Goal: Task Accomplishment & Management: Use online tool/utility

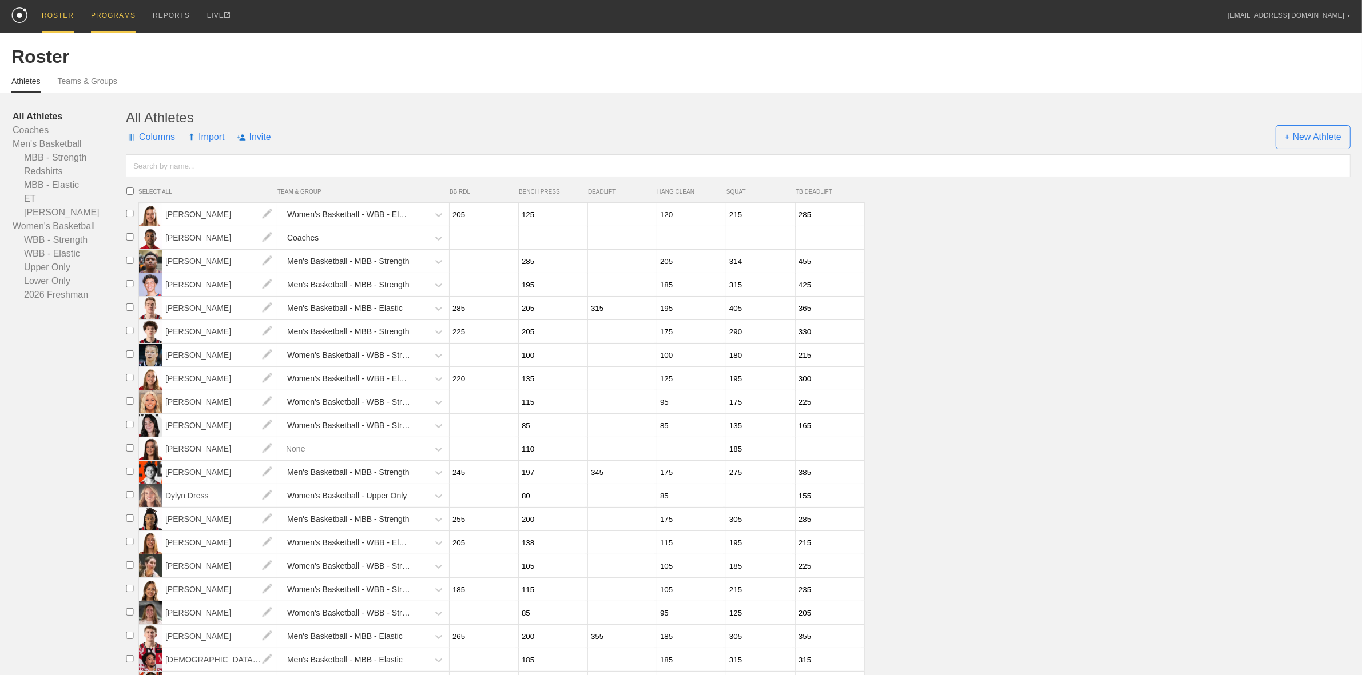
click at [104, 15] on div "PROGRAMS" at bounding box center [113, 16] width 45 height 33
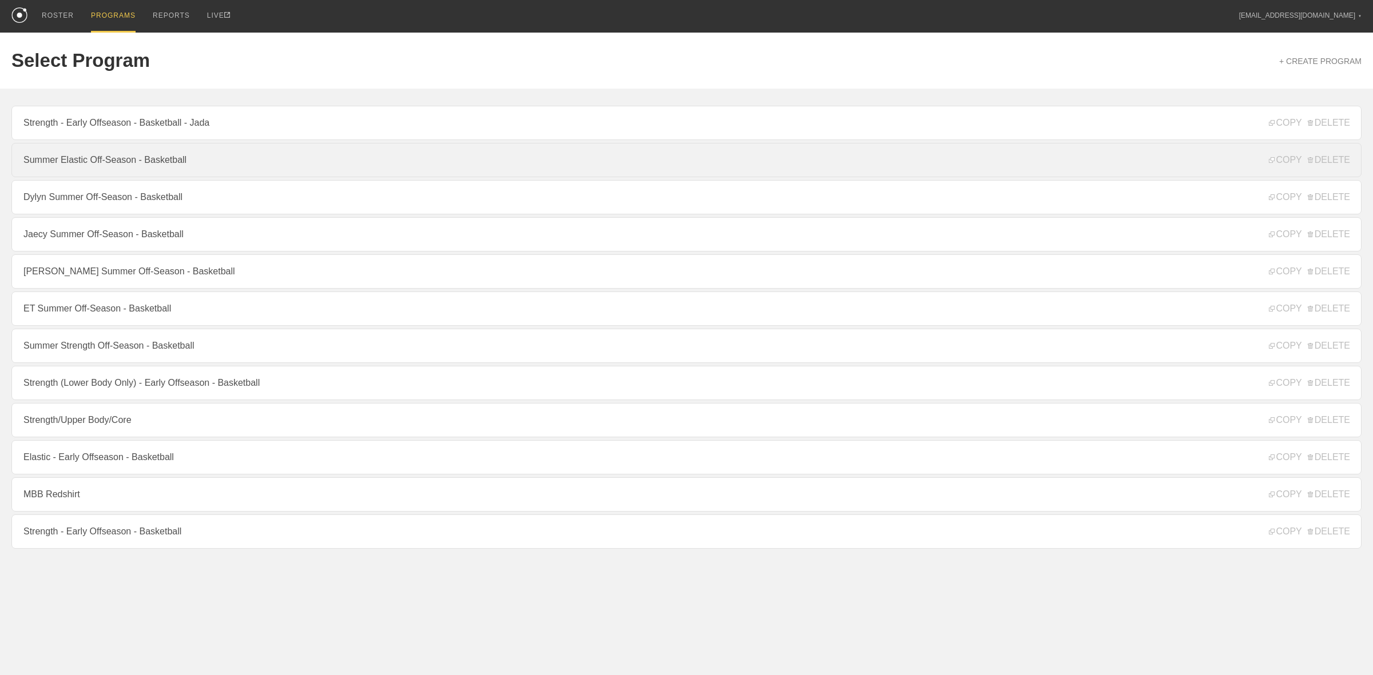
click at [157, 164] on link "Summer Elastic Off-Season - Basketball" at bounding box center [686, 160] width 1350 height 34
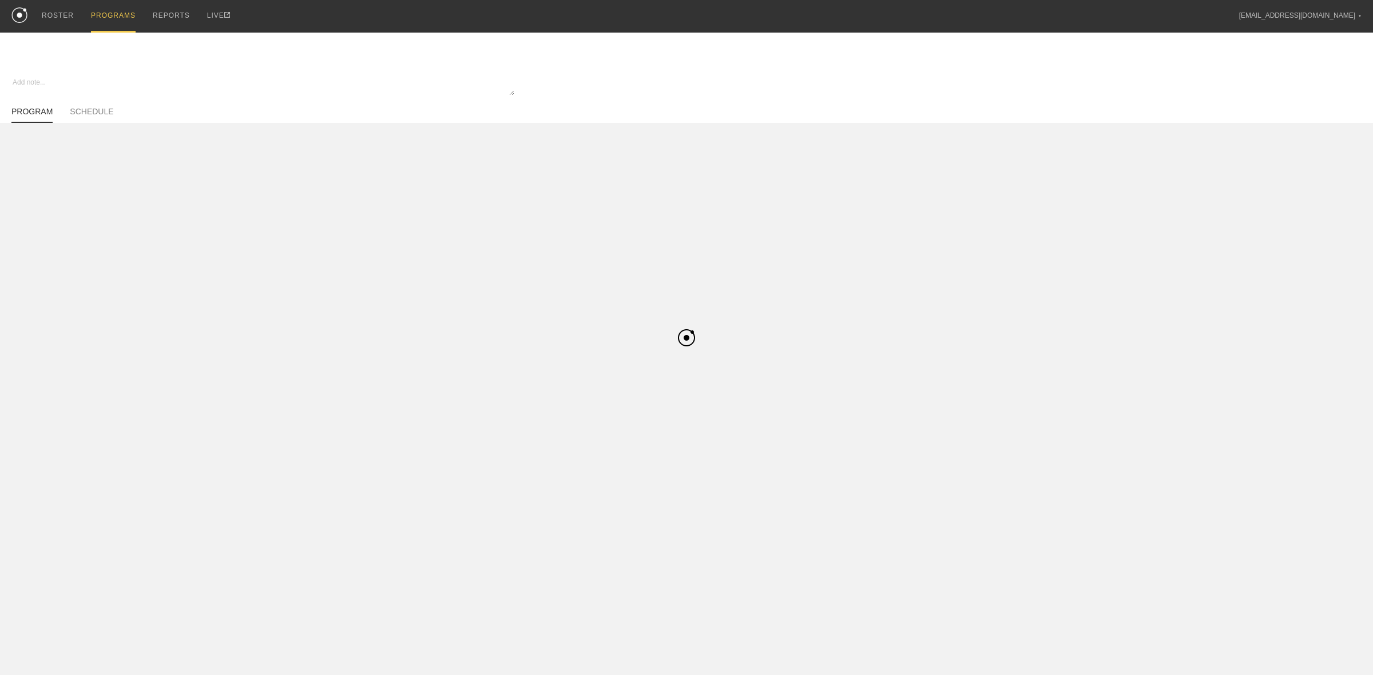
type textarea "x"
type input "Summer Elastic Off-Season - Basketball"
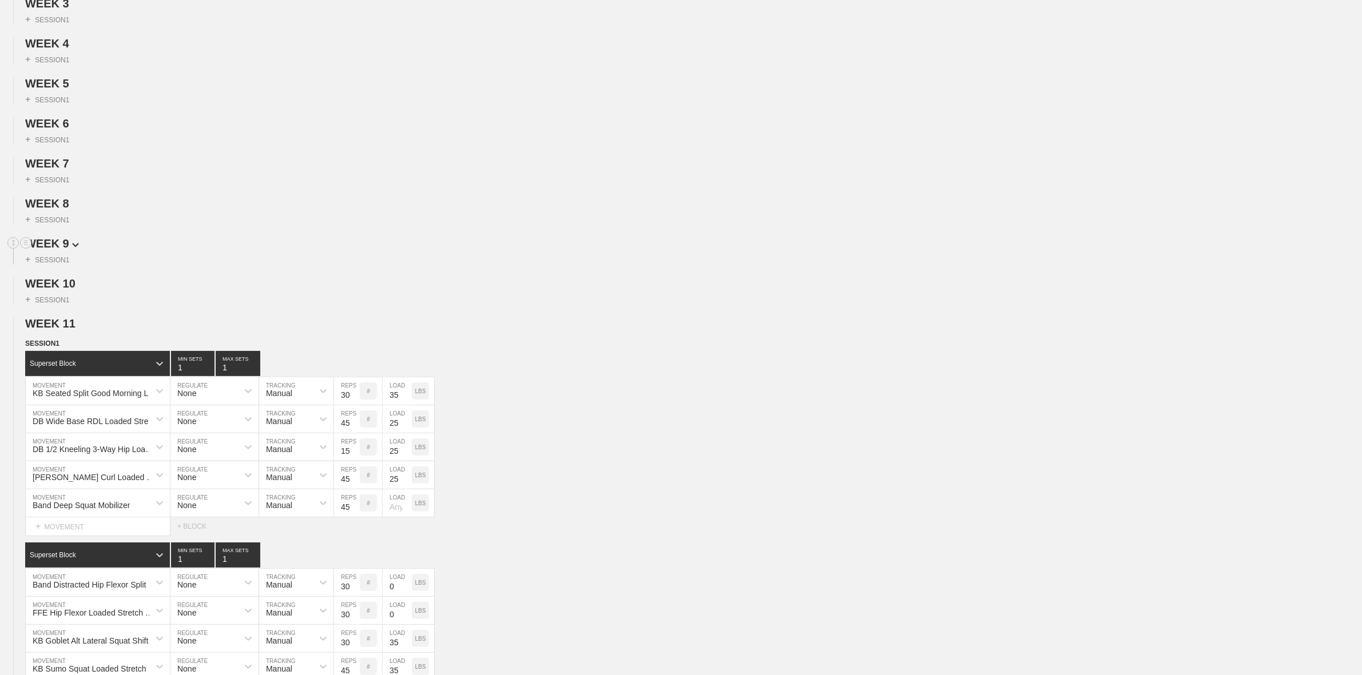
scroll to position [214, 0]
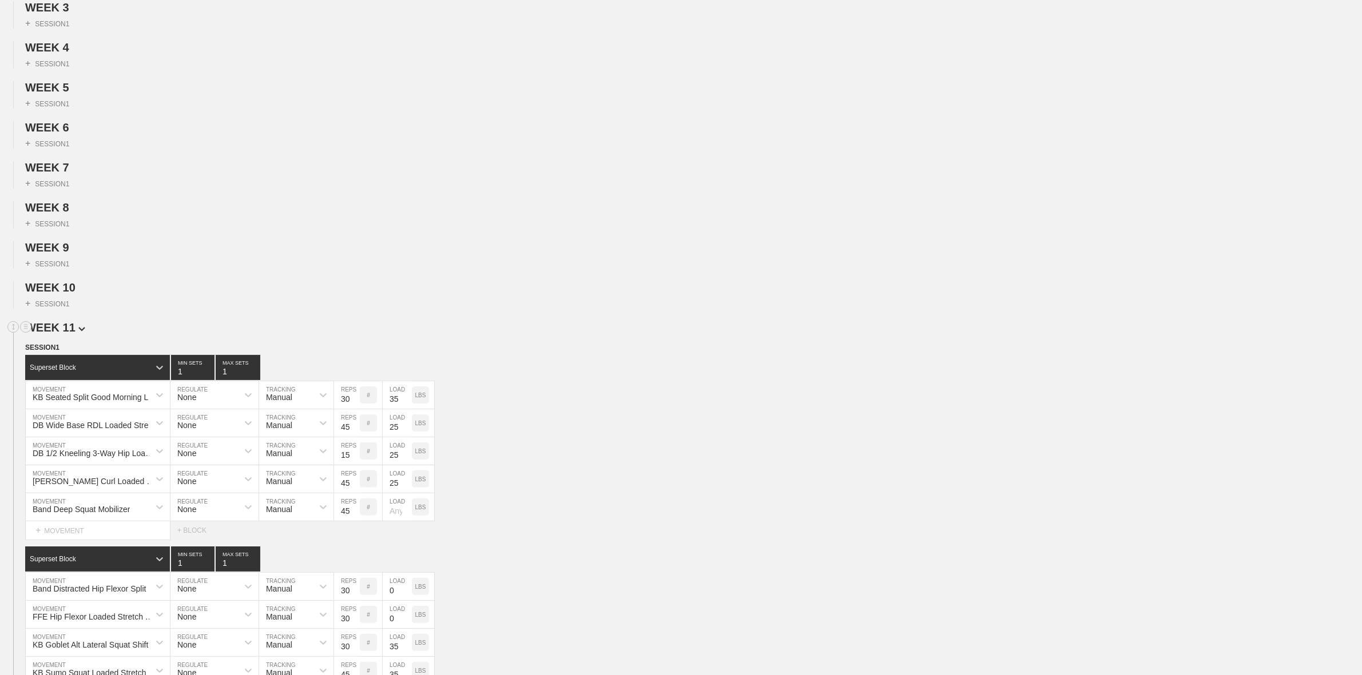
click at [69, 331] on span "WEEK 11" at bounding box center [55, 327] width 60 height 13
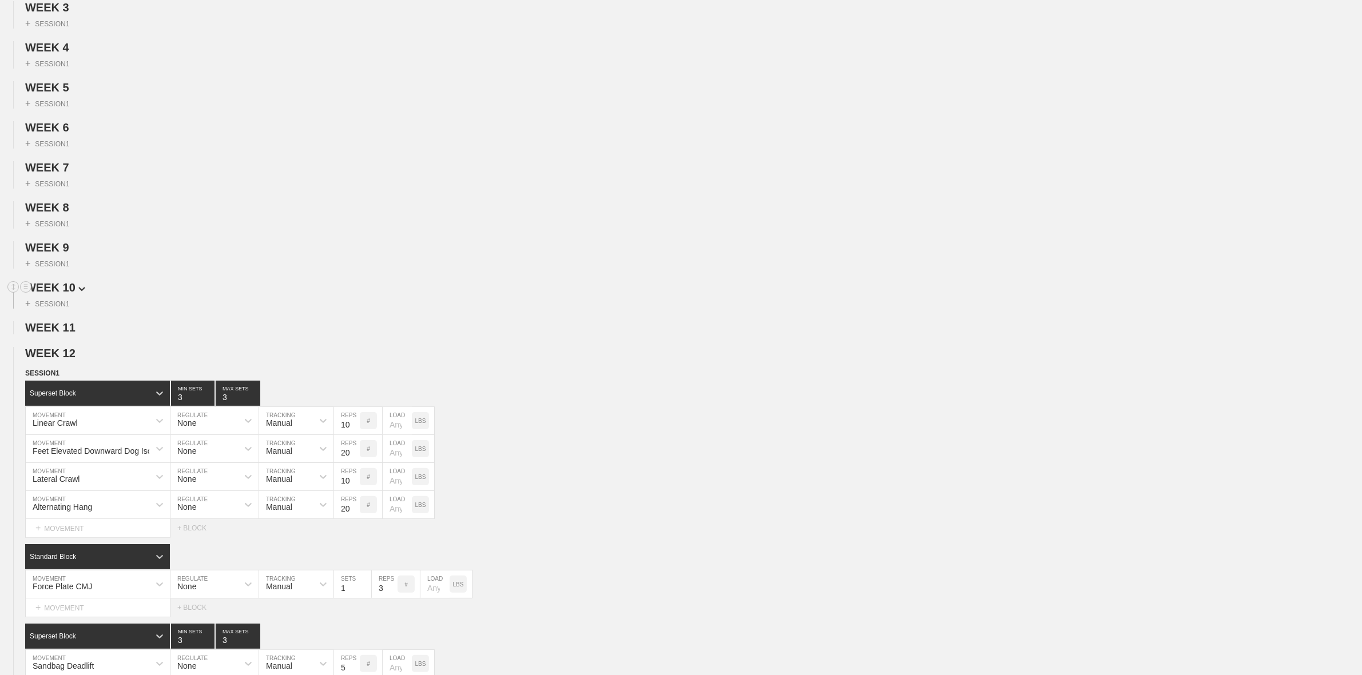
click at [69, 294] on span "WEEK 10" at bounding box center [55, 287] width 60 height 13
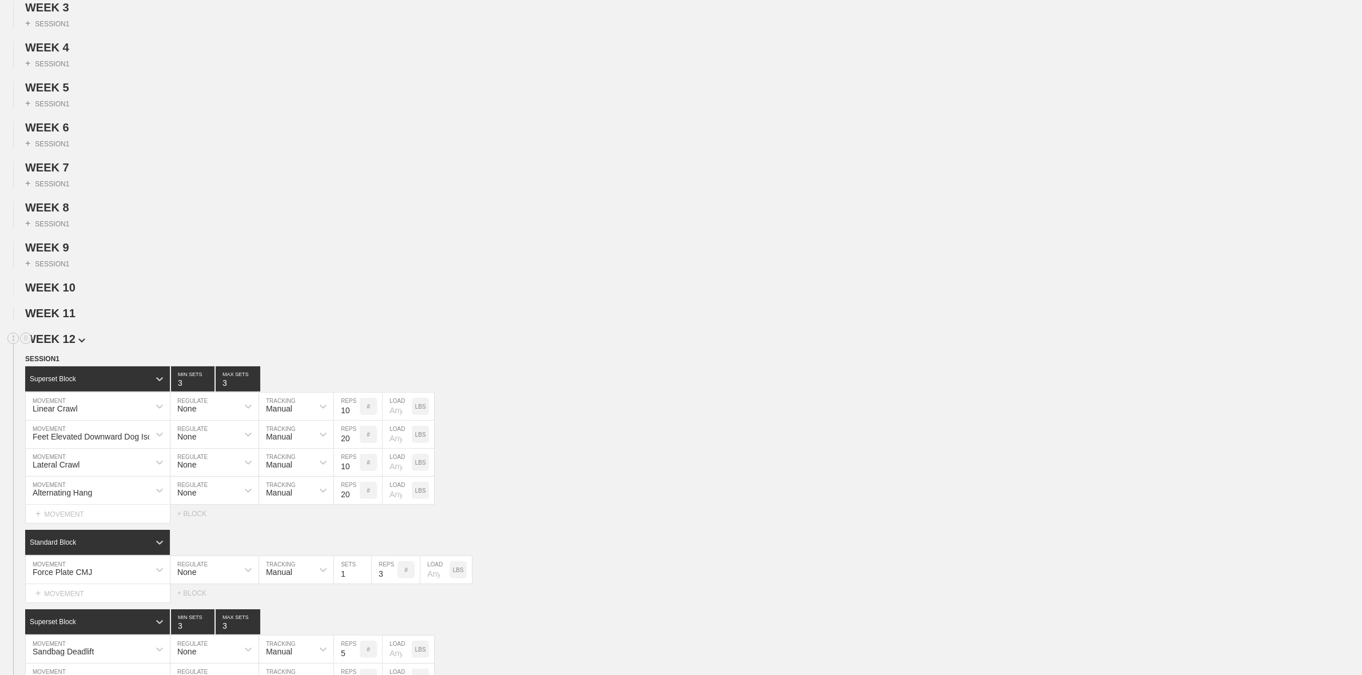
click at [71, 345] on span "WEEK 12" at bounding box center [55, 339] width 60 height 13
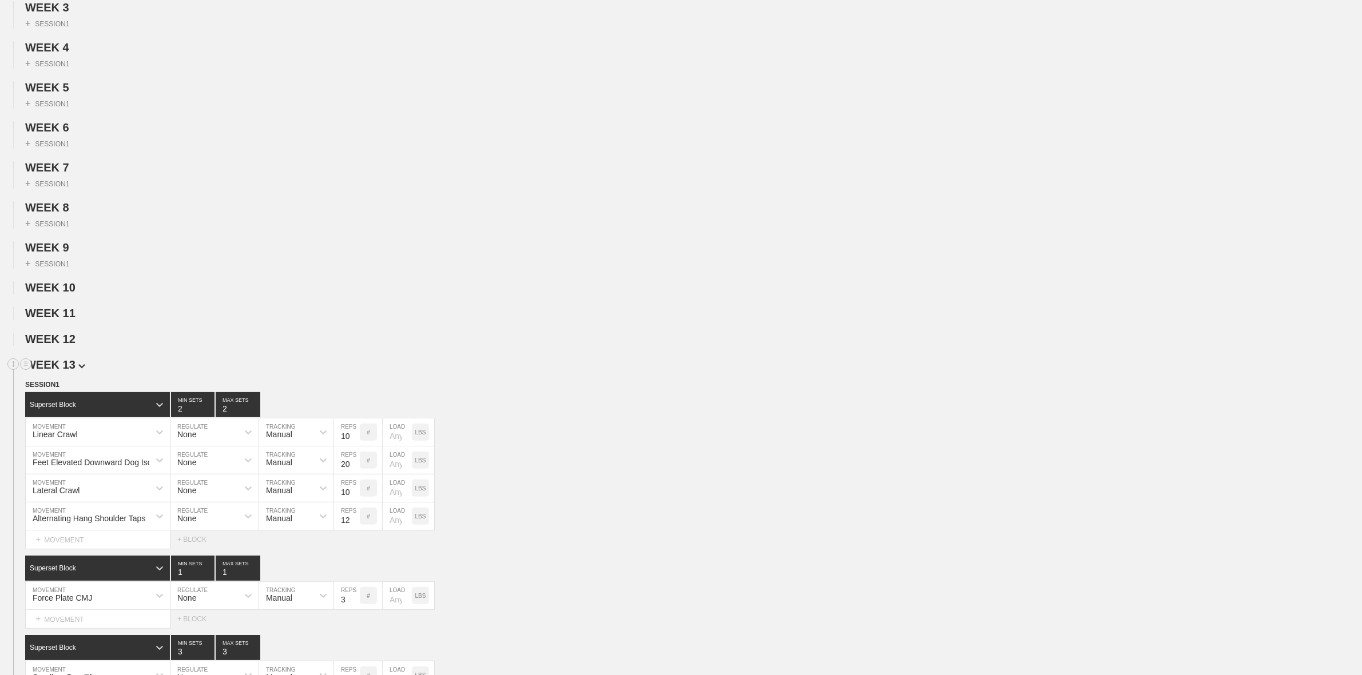
click at [69, 371] on span "WEEK 13" at bounding box center [55, 365] width 60 height 13
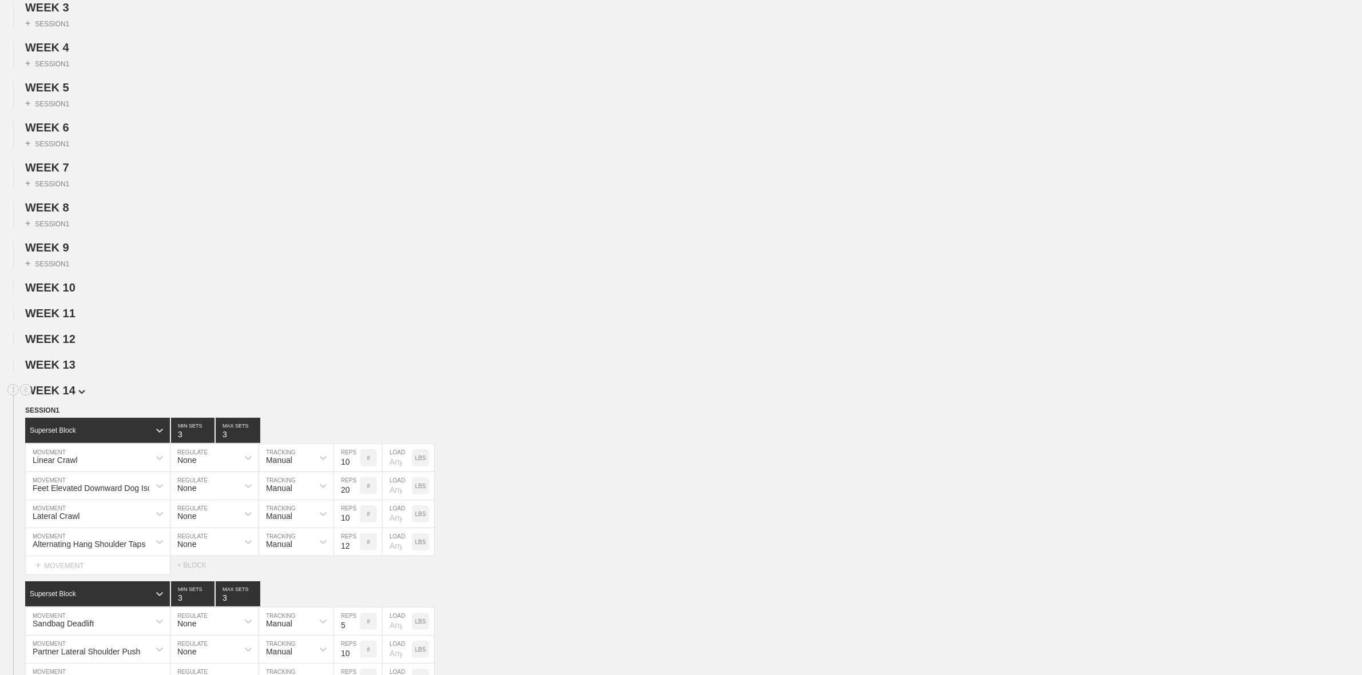
click at [66, 397] on span "WEEK 14" at bounding box center [55, 390] width 60 height 13
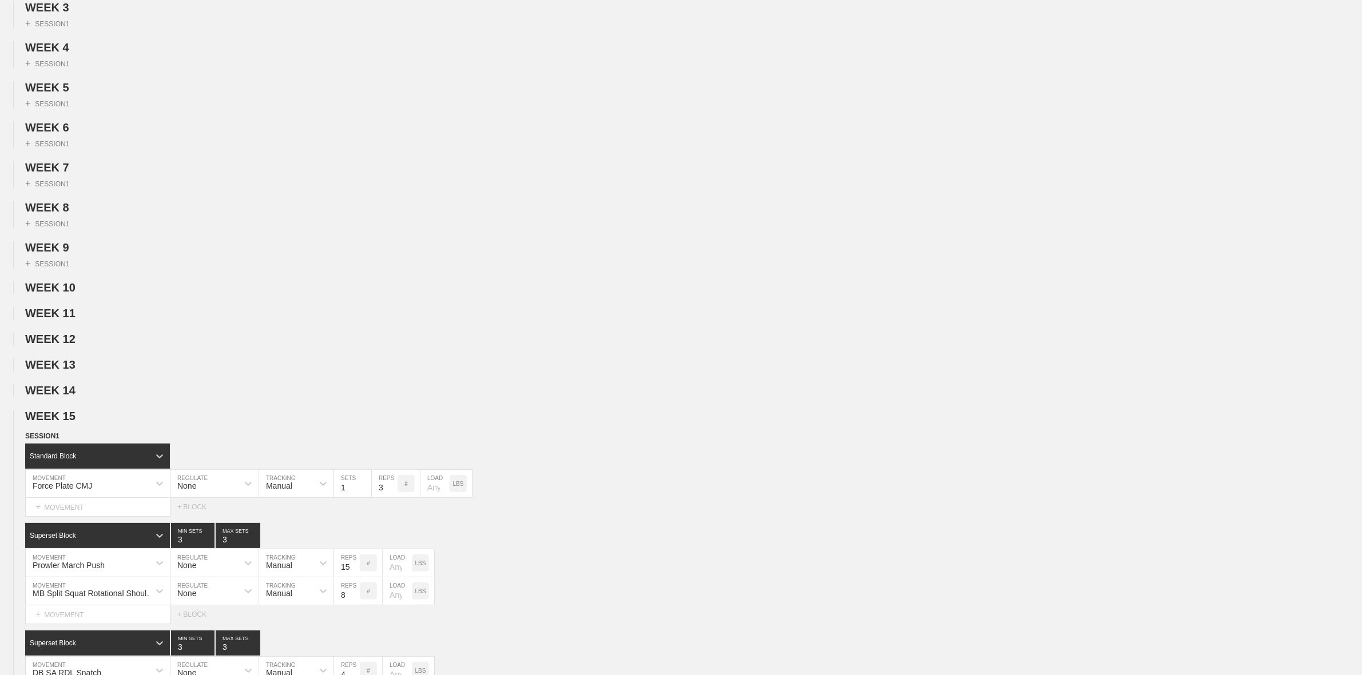
drag, startPoint x: 67, startPoint y: 427, endPoint x: 64, endPoint y: 441, distance: 14.7
click at [67, 423] on span "WEEK 15" at bounding box center [50, 416] width 50 height 13
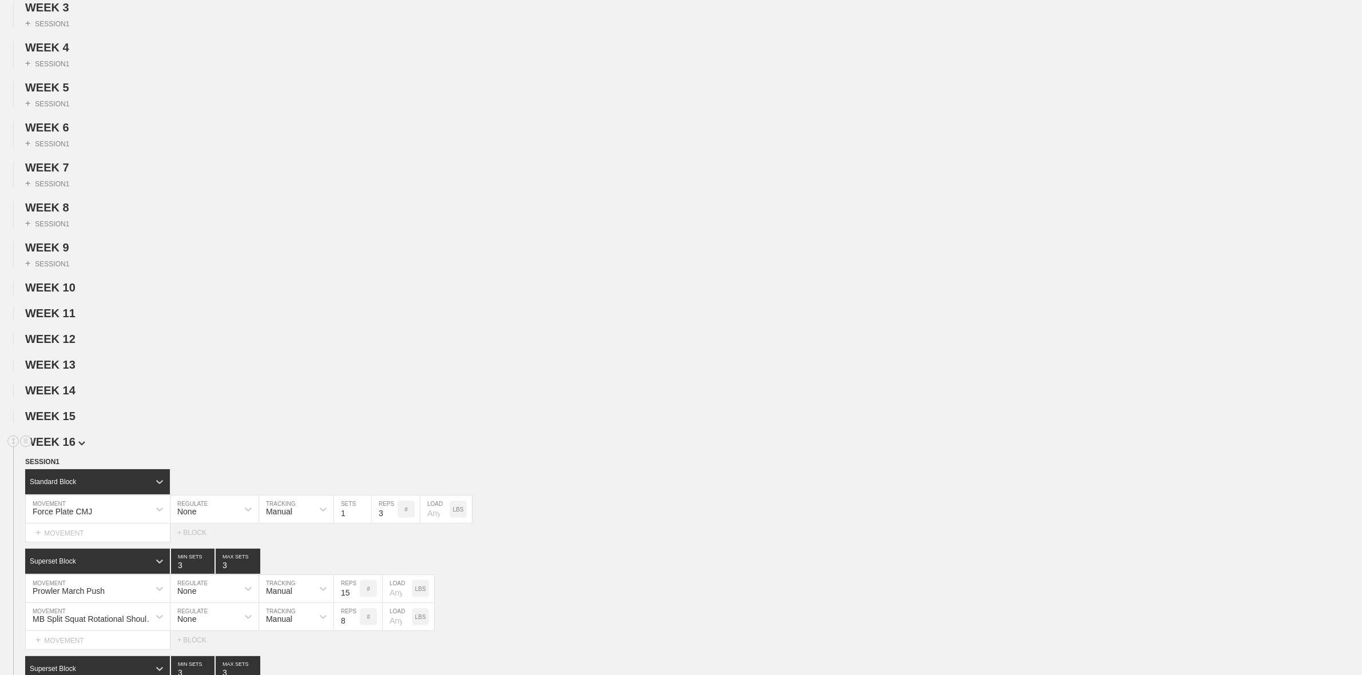
click at [62, 448] on span "WEEK 16" at bounding box center [55, 442] width 60 height 13
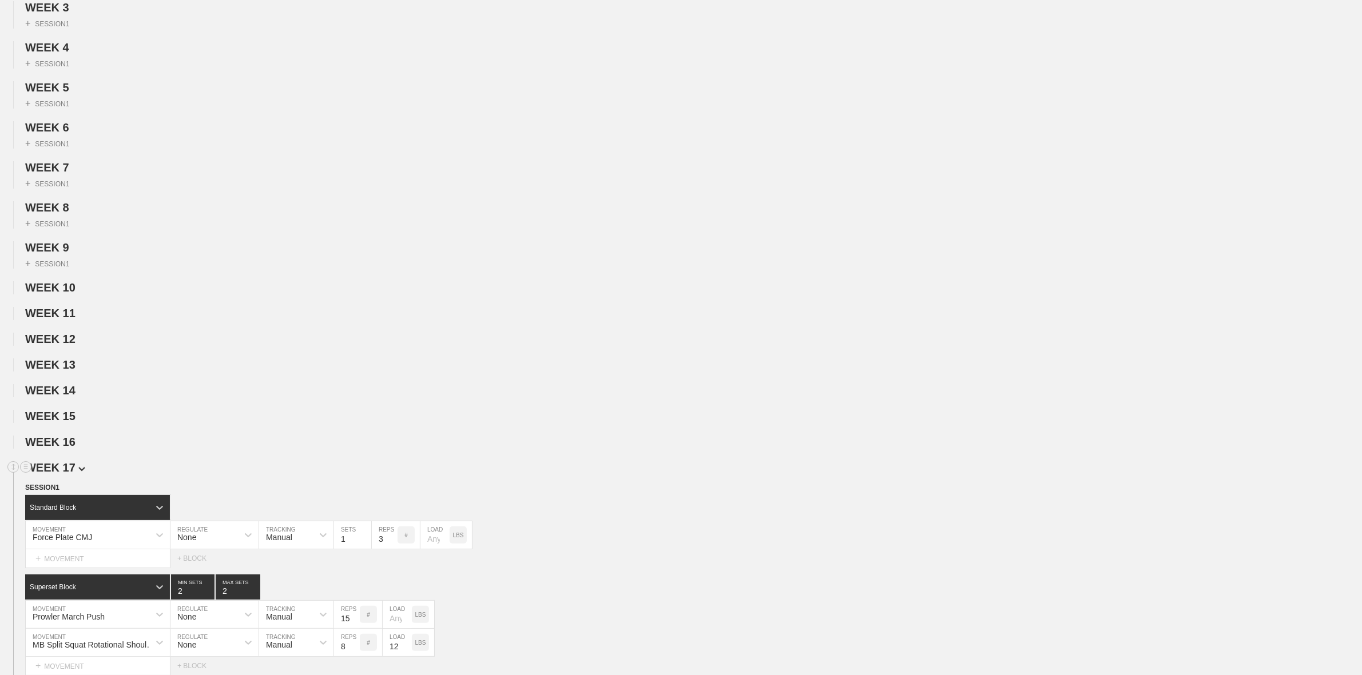
click at [59, 474] on span "WEEK 17" at bounding box center [55, 468] width 60 height 13
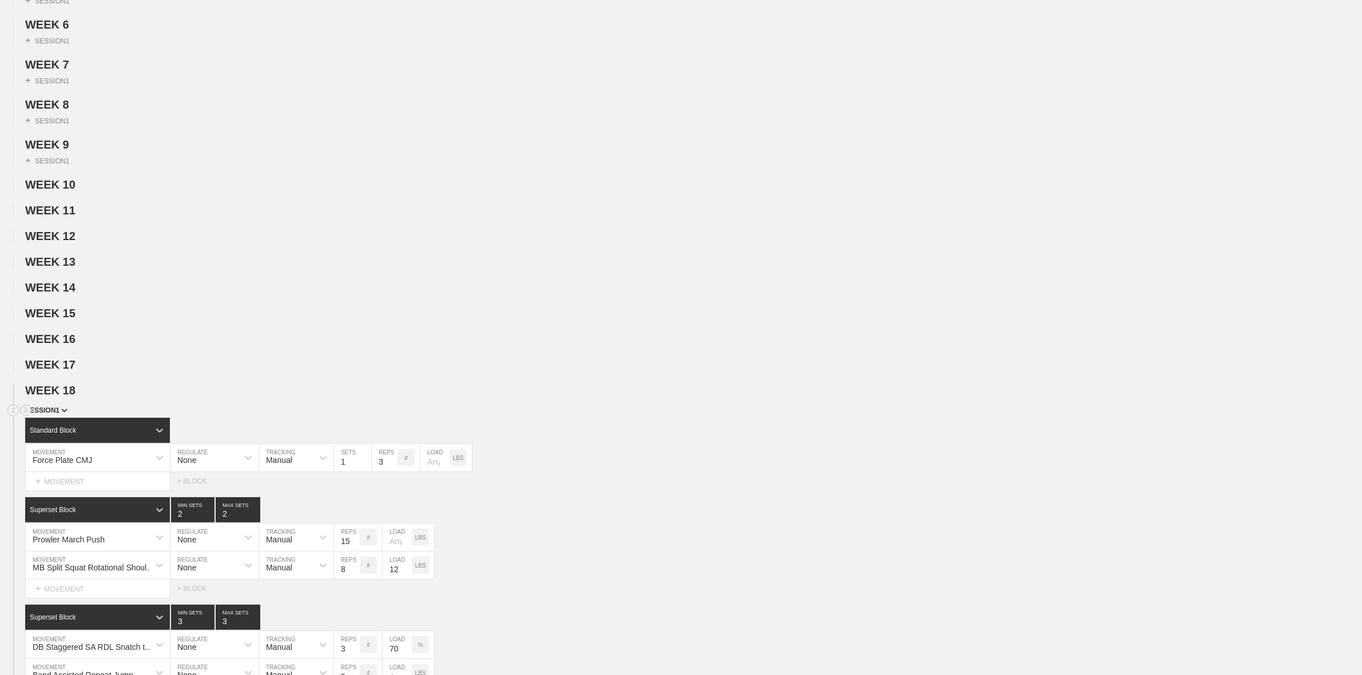
scroll to position [429, 0]
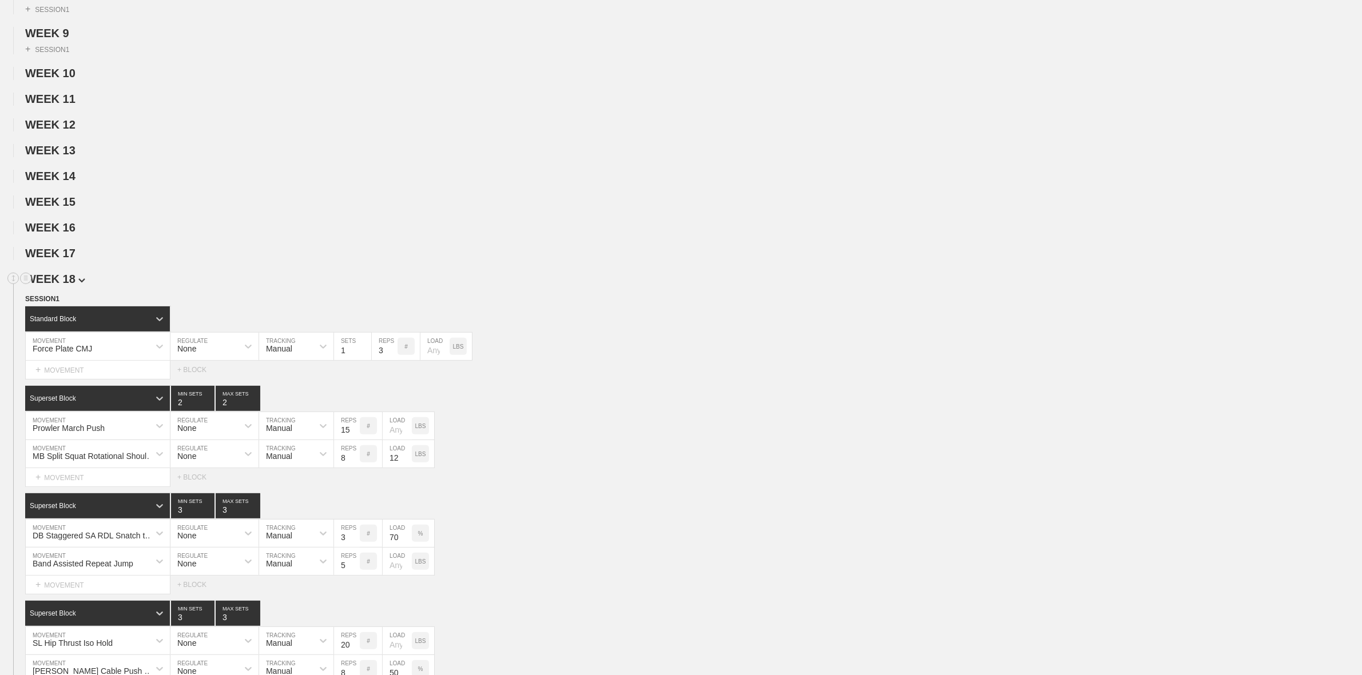
click at [70, 285] on span "WEEK 18" at bounding box center [55, 279] width 60 height 13
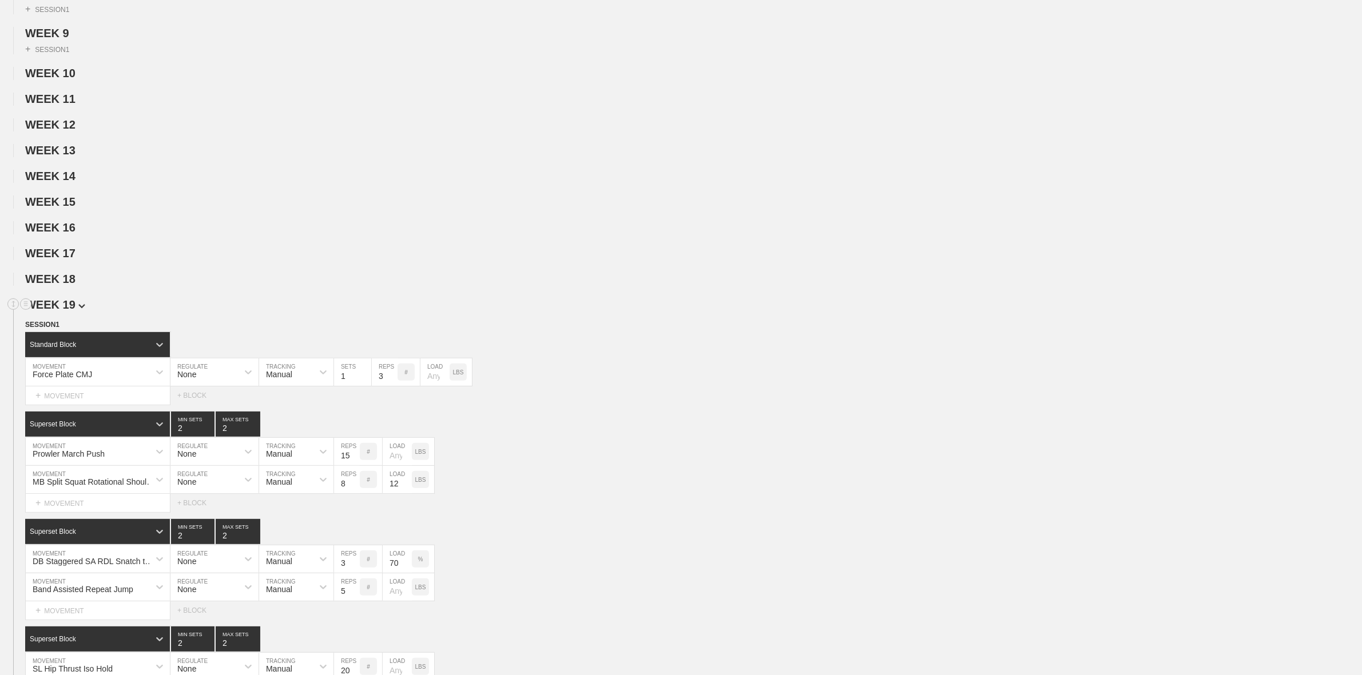
click at [69, 311] on span "WEEK 19" at bounding box center [55, 305] width 60 height 13
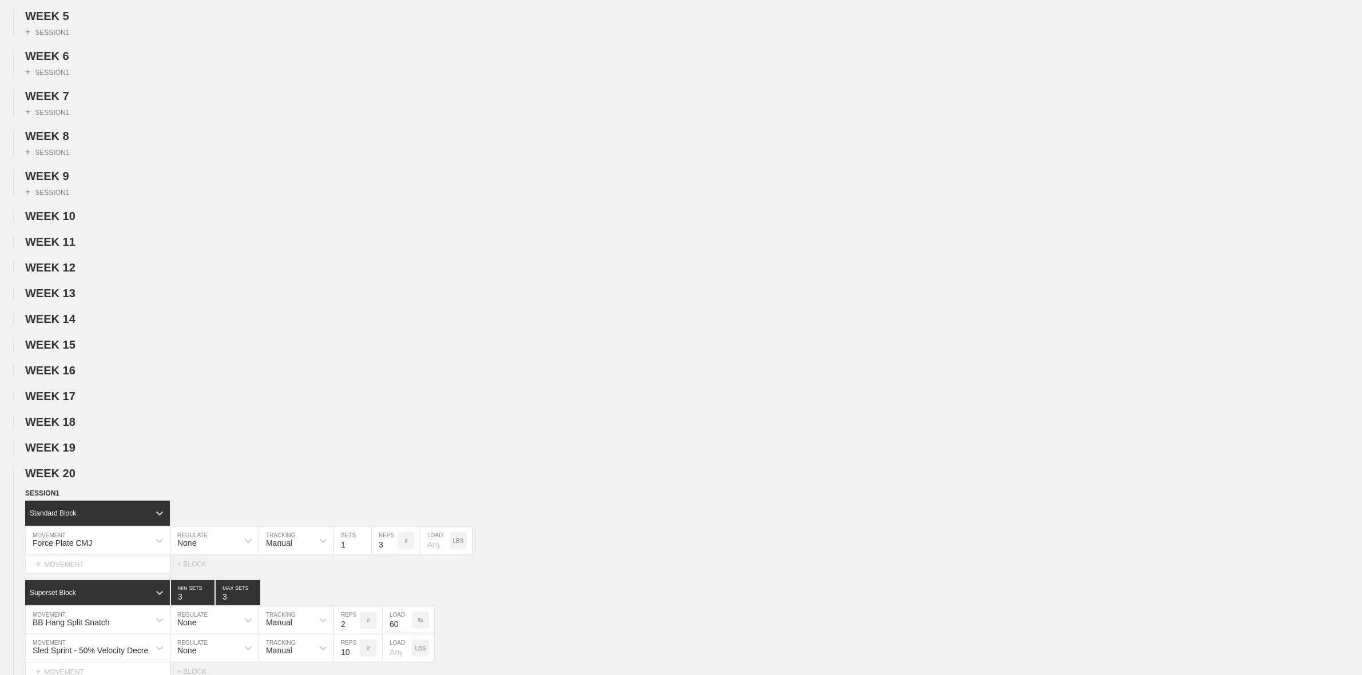
scroll to position [0, 0]
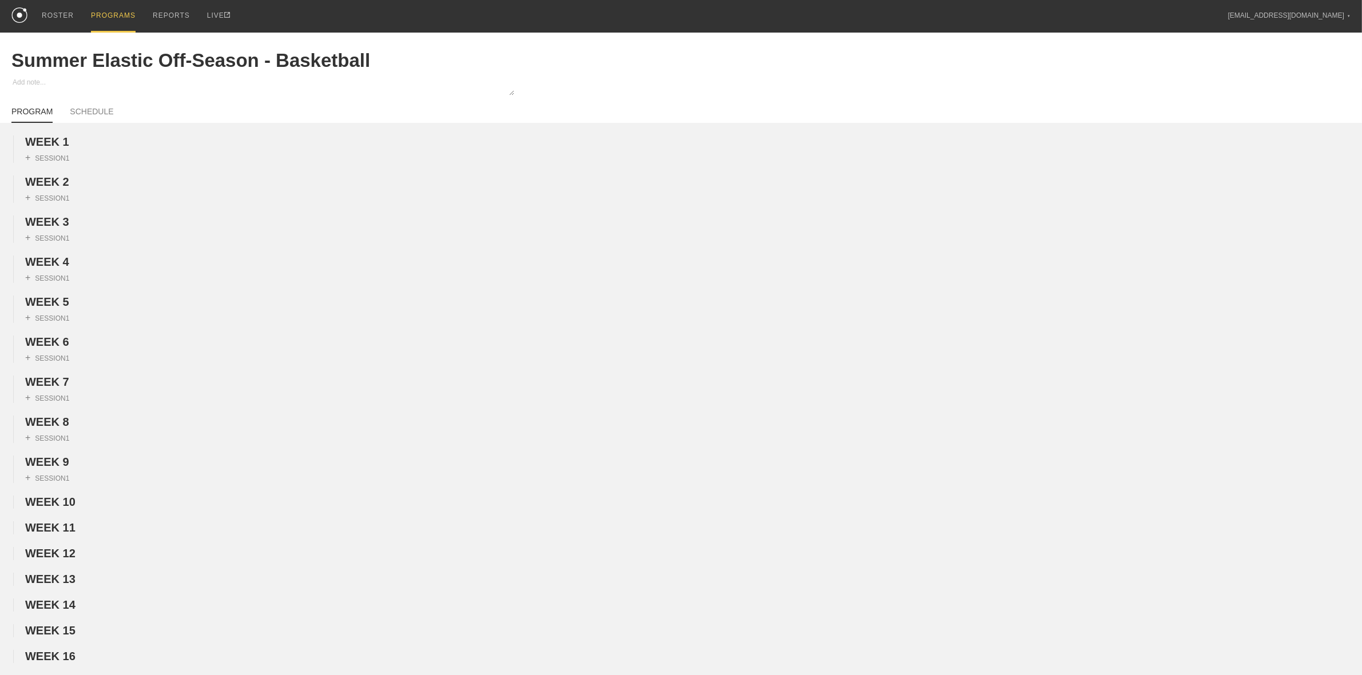
click at [118, 9] on div "PROGRAMS" at bounding box center [113, 16] width 45 height 33
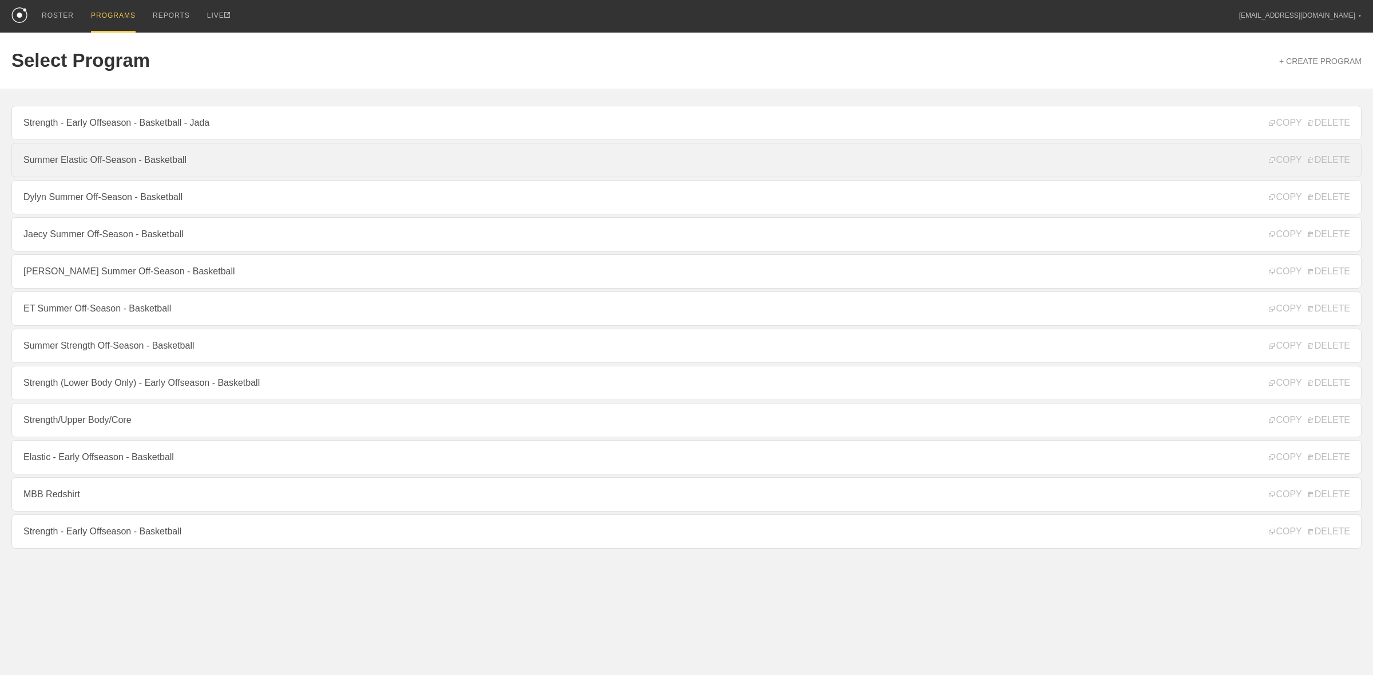
click at [101, 155] on link "Summer Elastic Off-Season - Basketball" at bounding box center [686, 160] width 1350 height 34
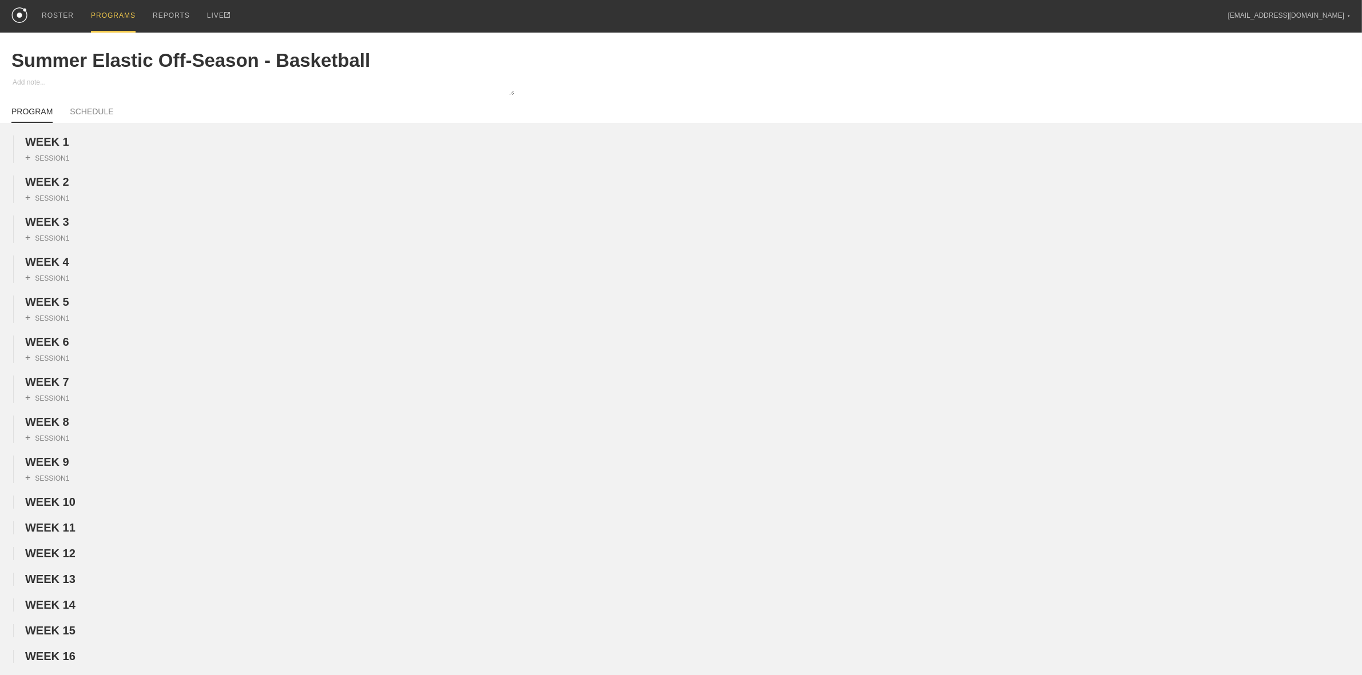
click at [114, 15] on div "PROGRAMS" at bounding box center [113, 16] width 45 height 33
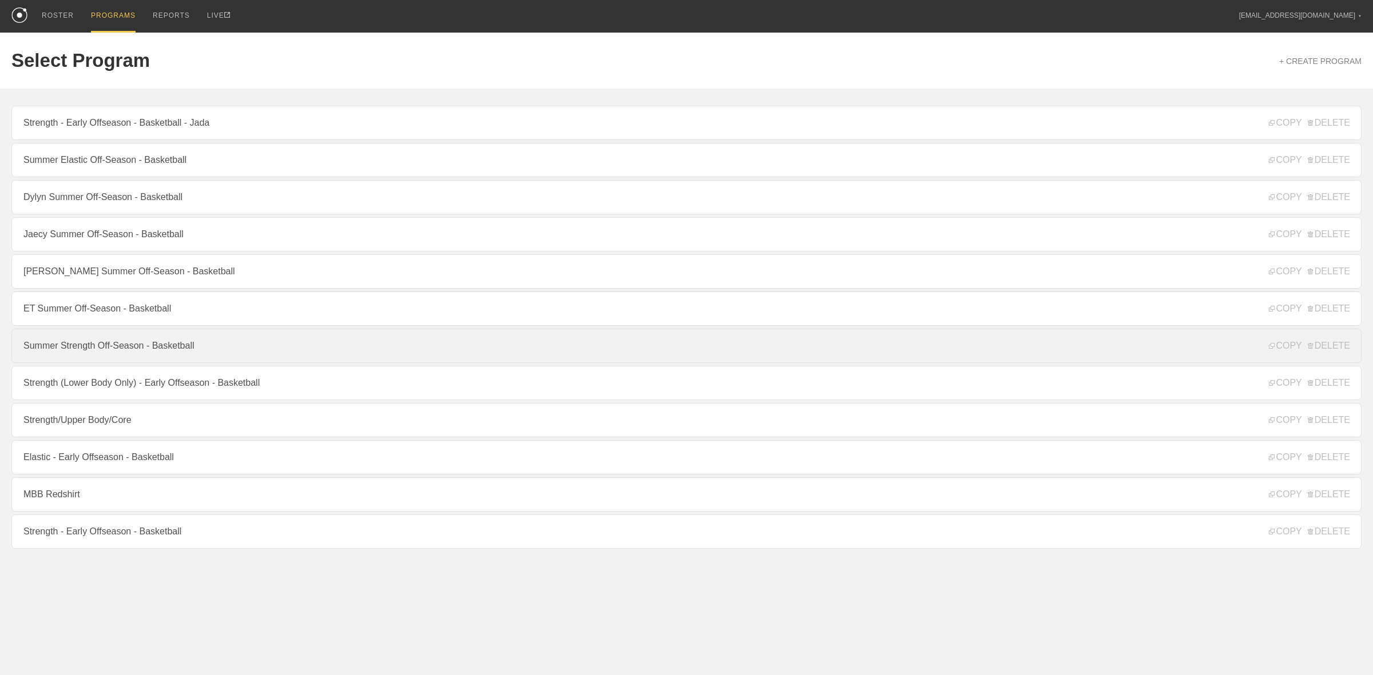
click at [122, 360] on link "Summer Strength Off-Season - Basketball" at bounding box center [686, 346] width 1350 height 34
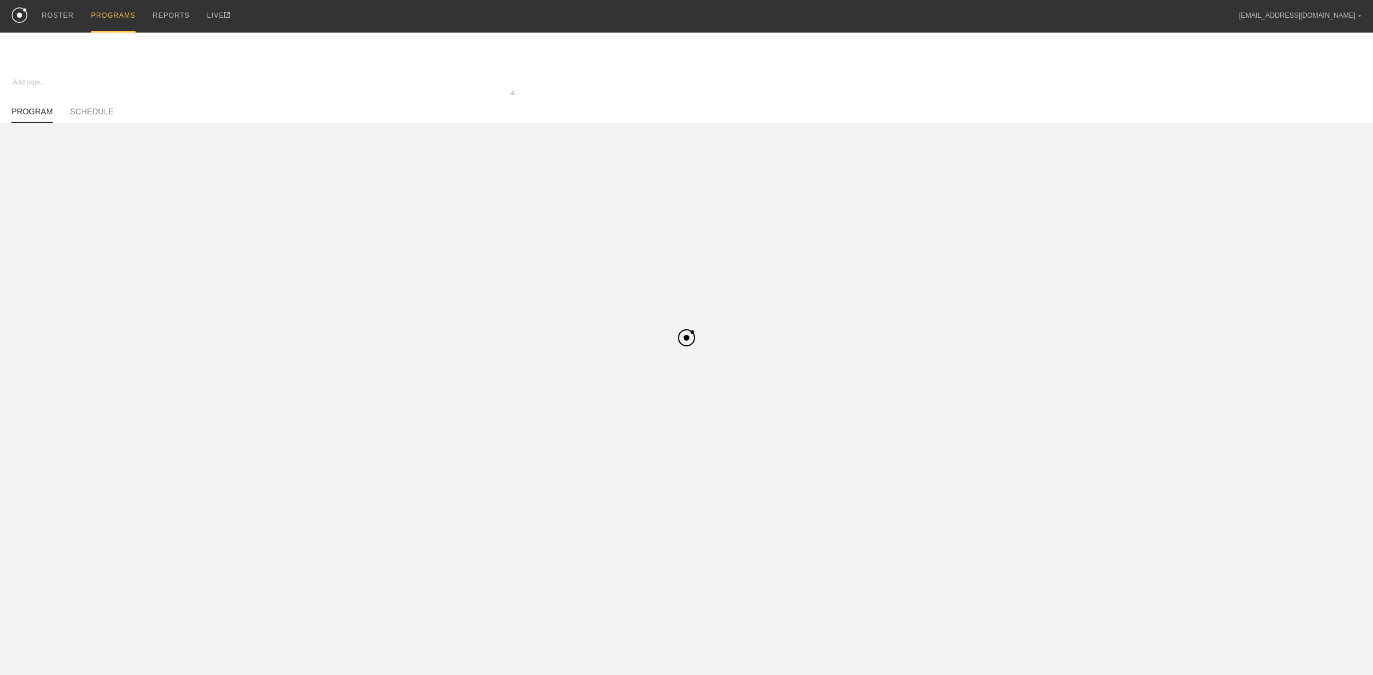
type textarea "x"
type input "Summer Strength Off-Season - Basketball"
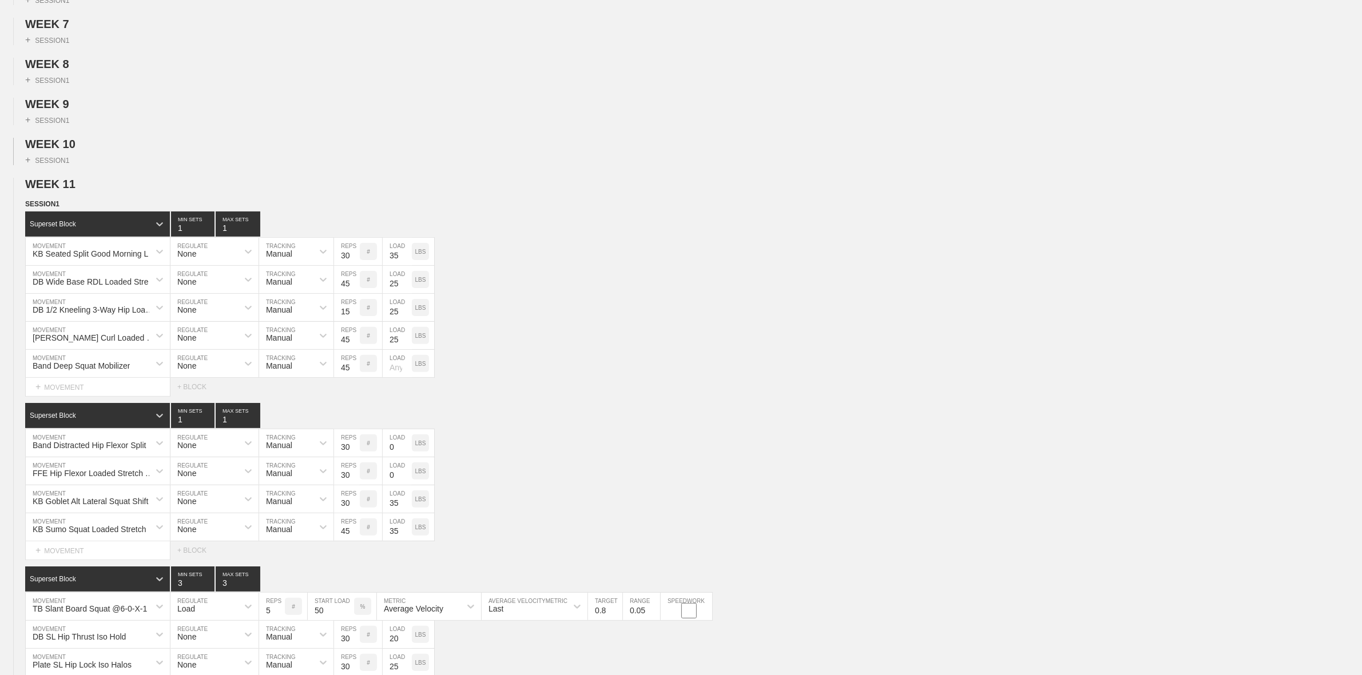
scroll to position [357, 0]
click at [67, 191] on span "WEEK 11" at bounding box center [55, 184] width 60 height 13
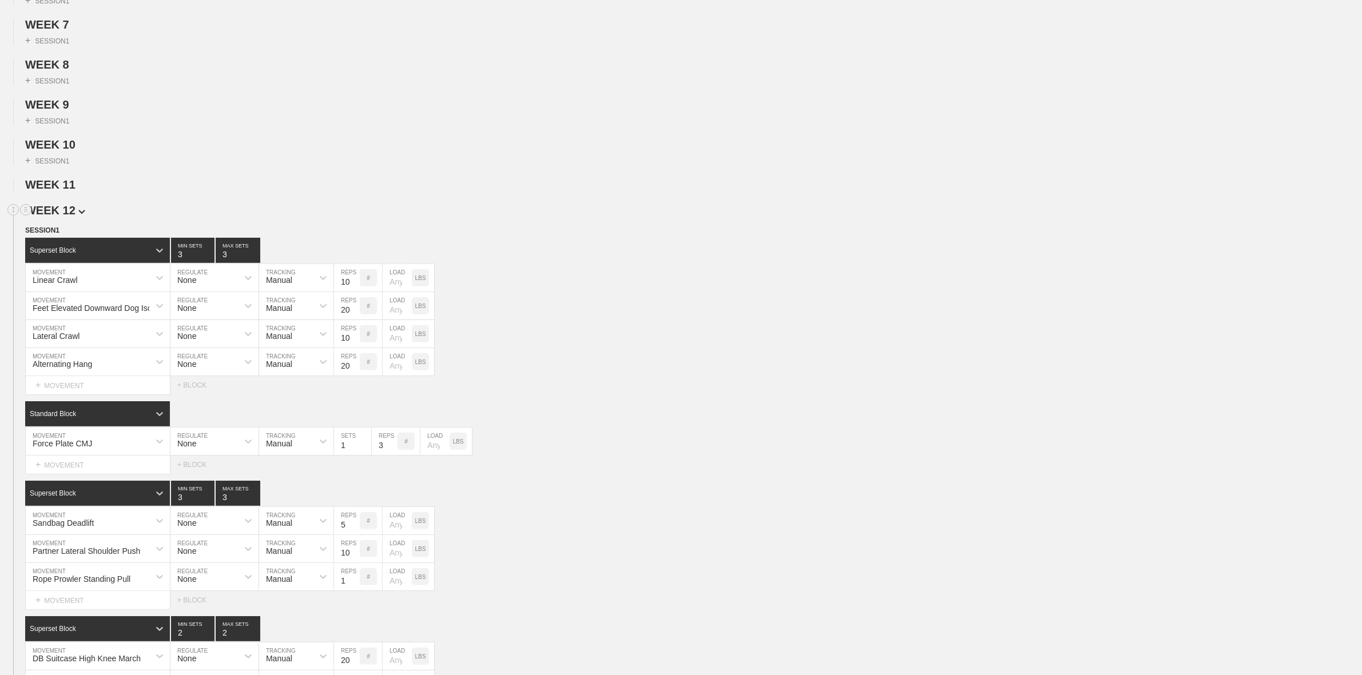
drag, startPoint x: 70, startPoint y: 212, endPoint x: 69, endPoint y: 218, distance: 7.1
click at [69, 217] on span "WEEK 12" at bounding box center [55, 210] width 60 height 13
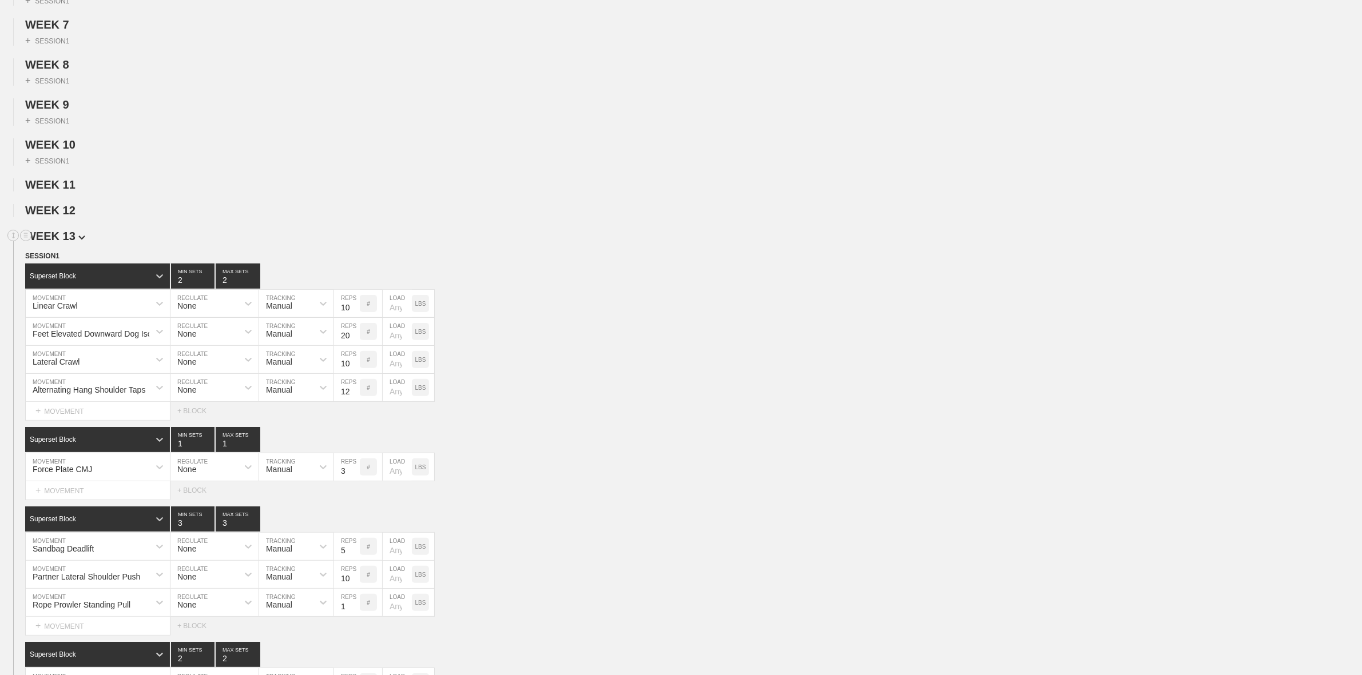
click at [69, 242] on span "WEEK 13" at bounding box center [55, 236] width 60 height 13
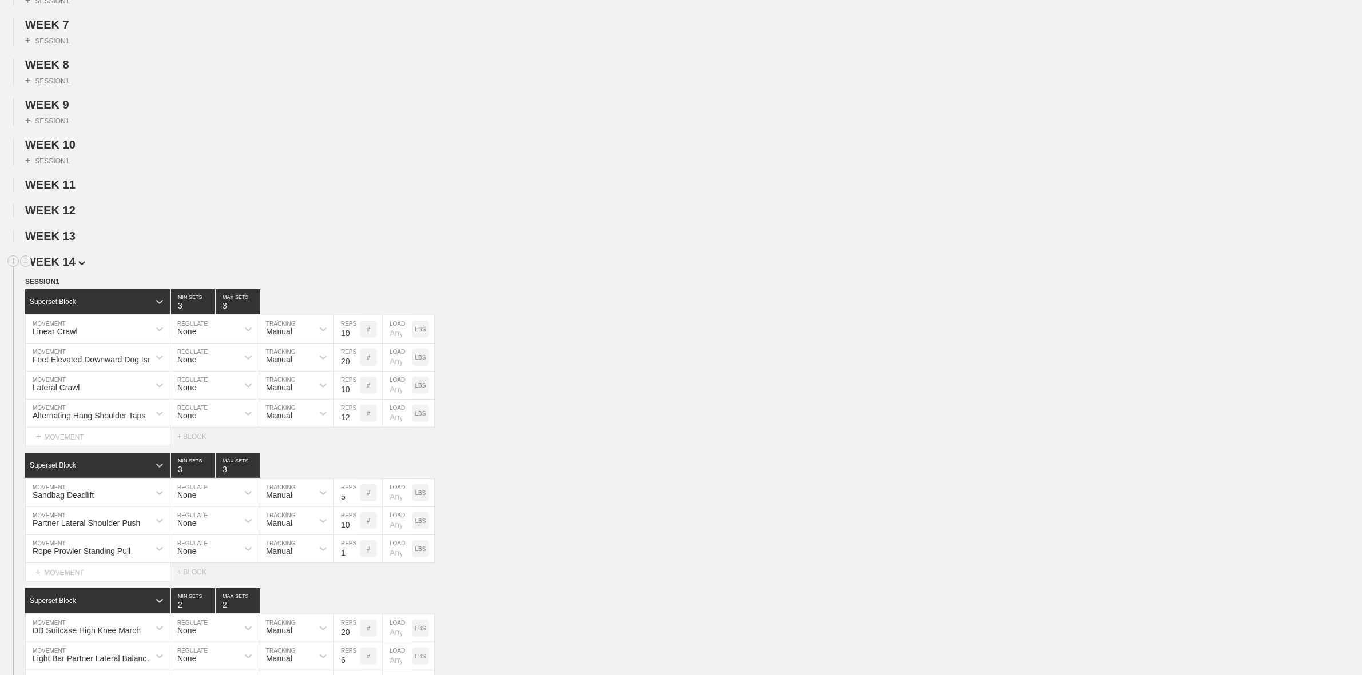
drag, startPoint x: 67, startPoint y: 267, endPoint x: 67, endPoint y: 279, distance: 12.0
click at [67, 268] on span "WEEK 14" at bounding box center [55, 262] width 60 height 13
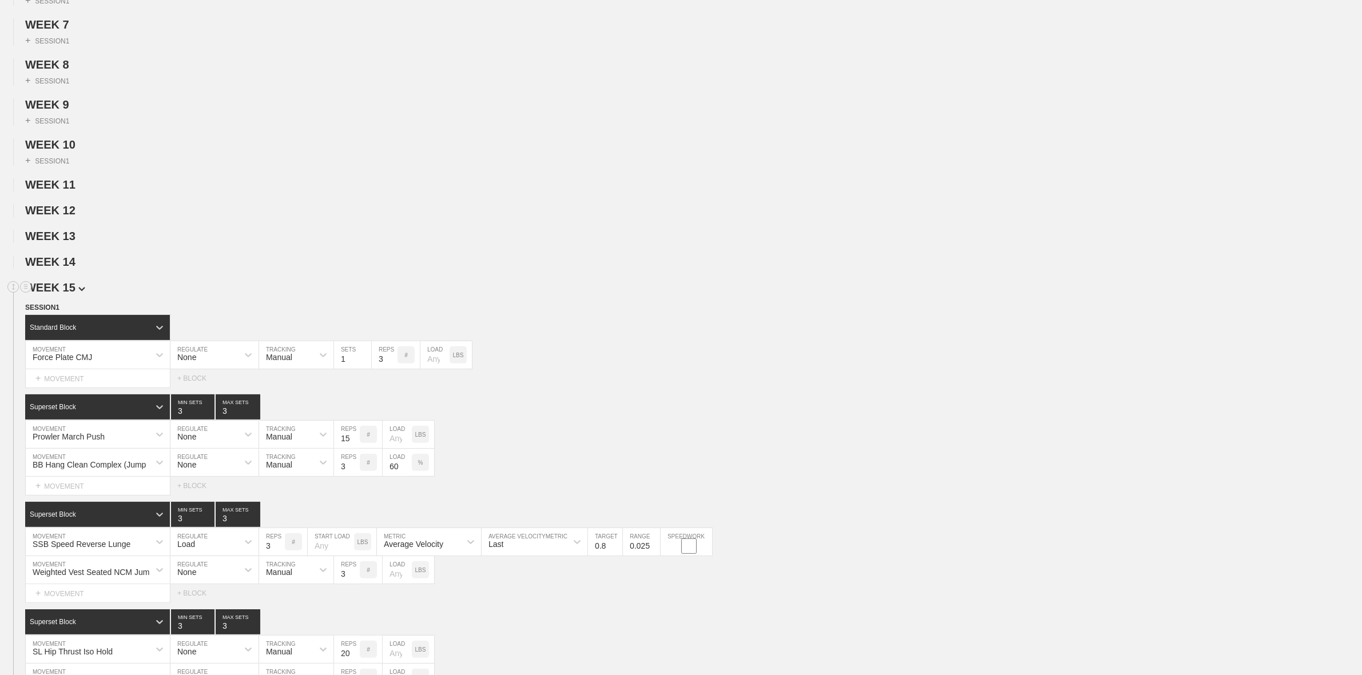
click at [66, 294] on span "WEEK 15" at bounding box center [55, 287] width 60 height 13
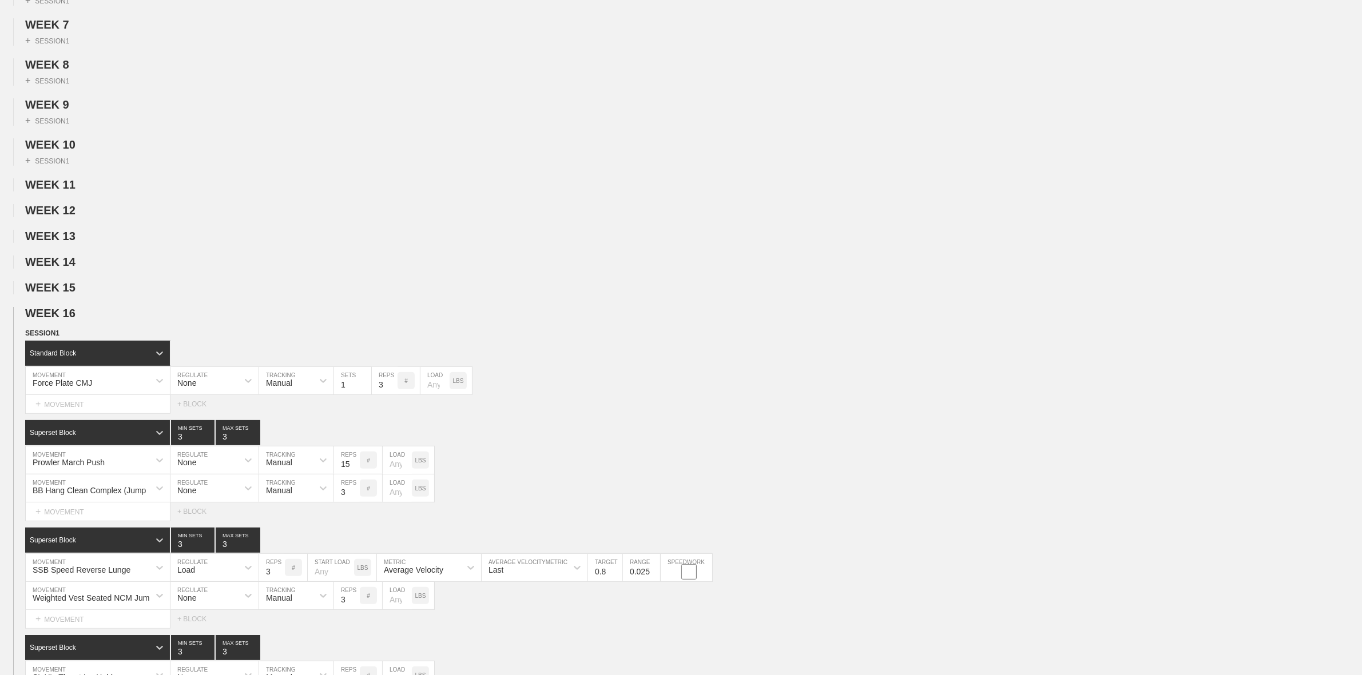
click at [64, 320] on span "WEEK 16" at bounding box center [55, 313] width 60 height 13
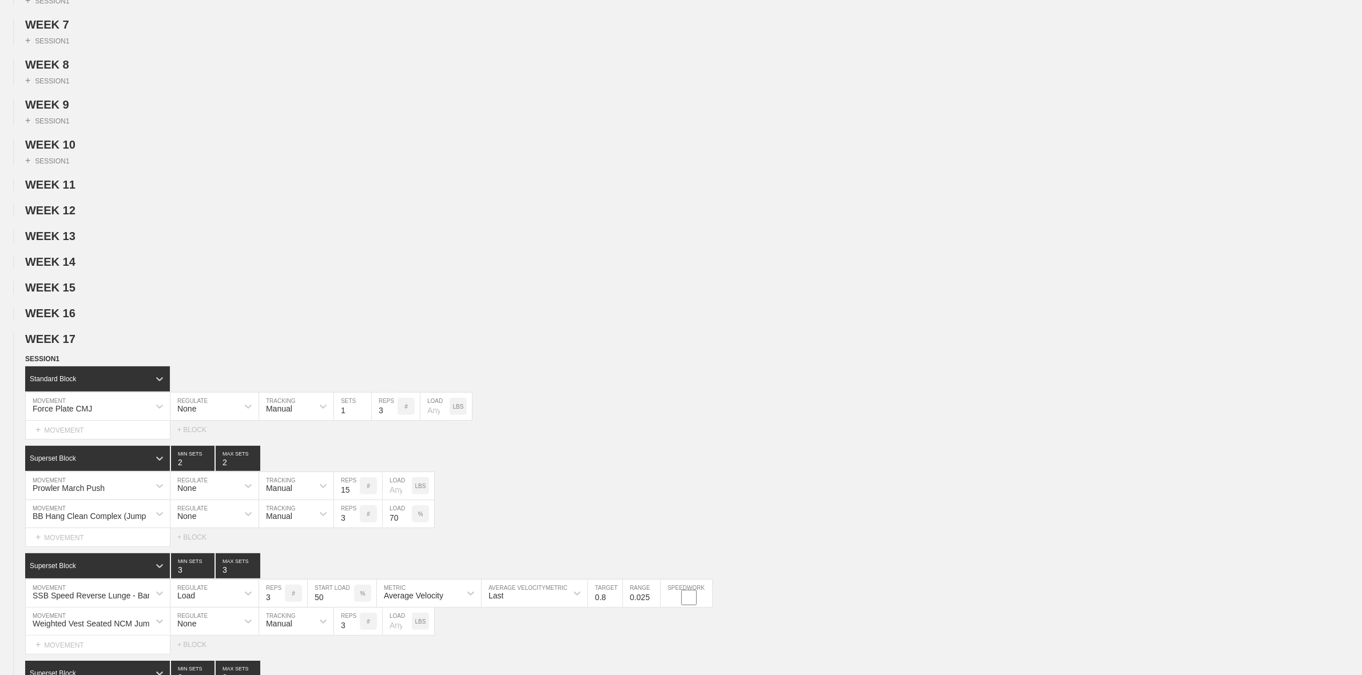
drag, startPoint x: 73, startPoint y: 352, endPoint x: 70, endPoint y: 362, distance: 10.3
click at [0, 0] on img at bounding box center [0, 0] width 0 height 0
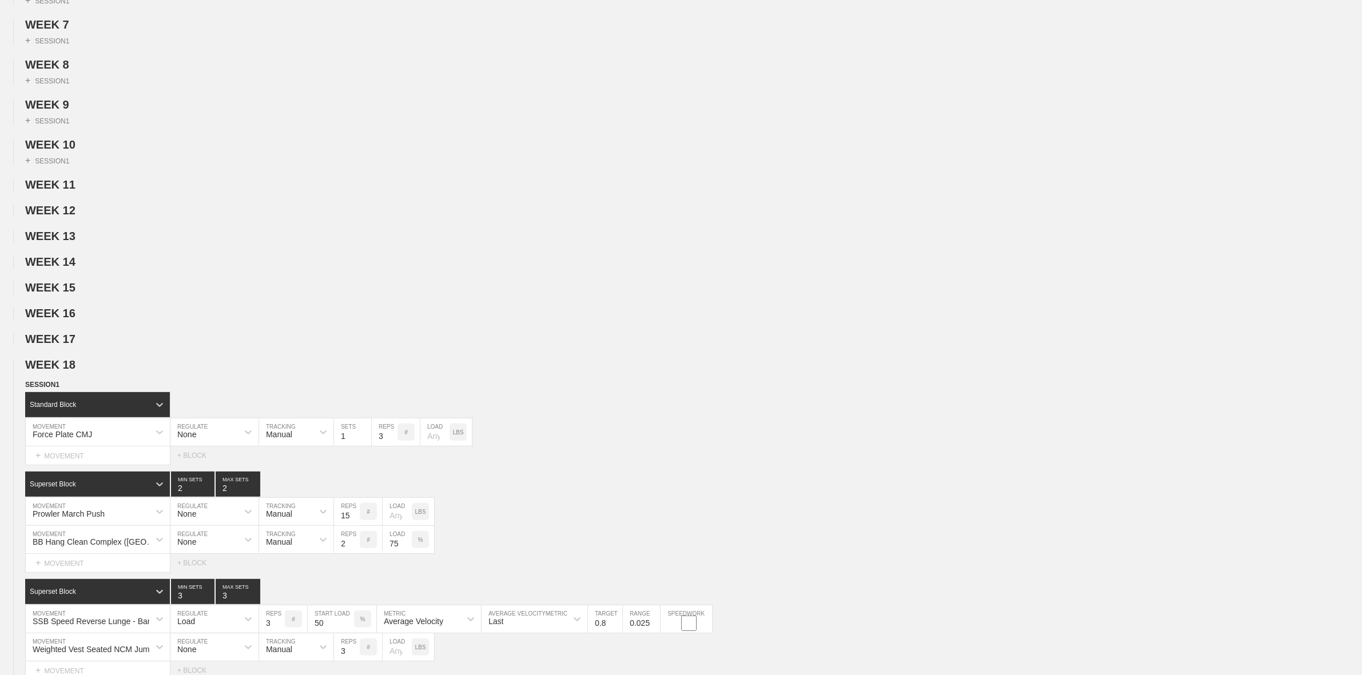
drag, startPoint x: 67, startPoint y: 375, endPoint x: 66, endPoint y: 399, distance: 24.6
click at [66, 371] on span "WEEK 18" at bounding box center [50, 365] width 50 height 13
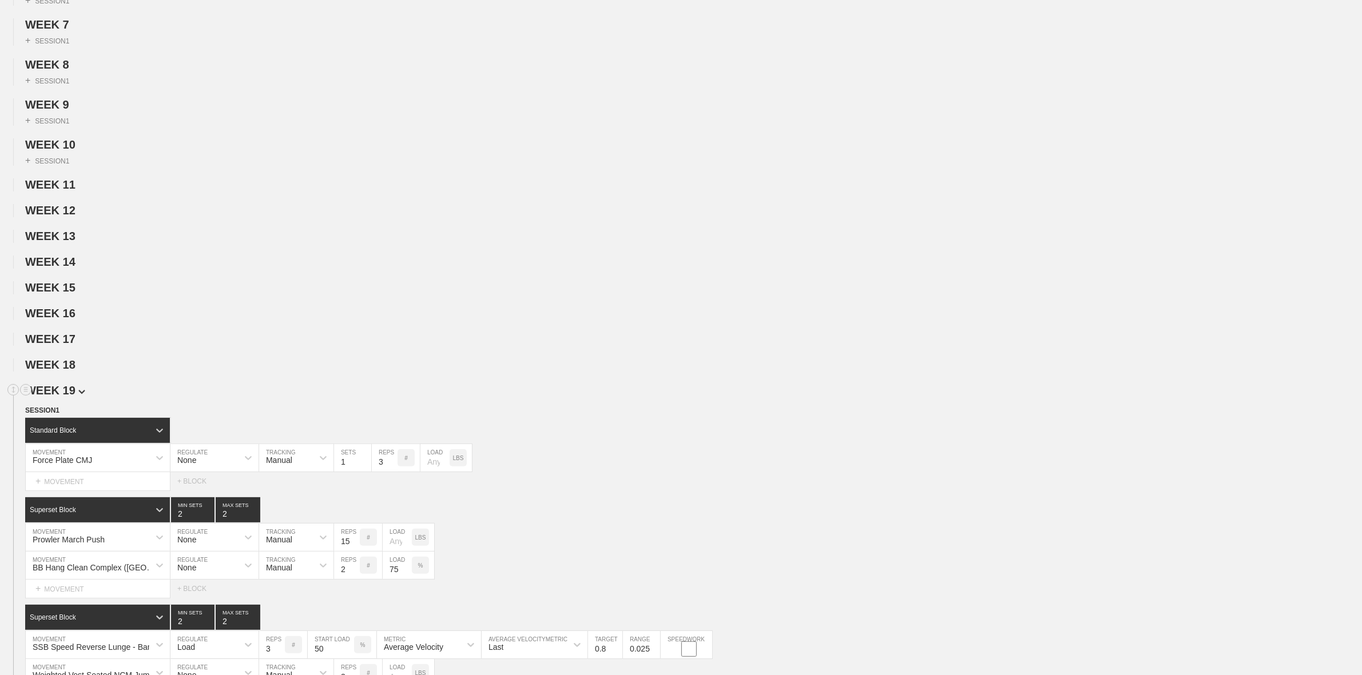
click at [66, 397] on span "WEEK 19" at bounding box center [55, 390] width 60 height 13
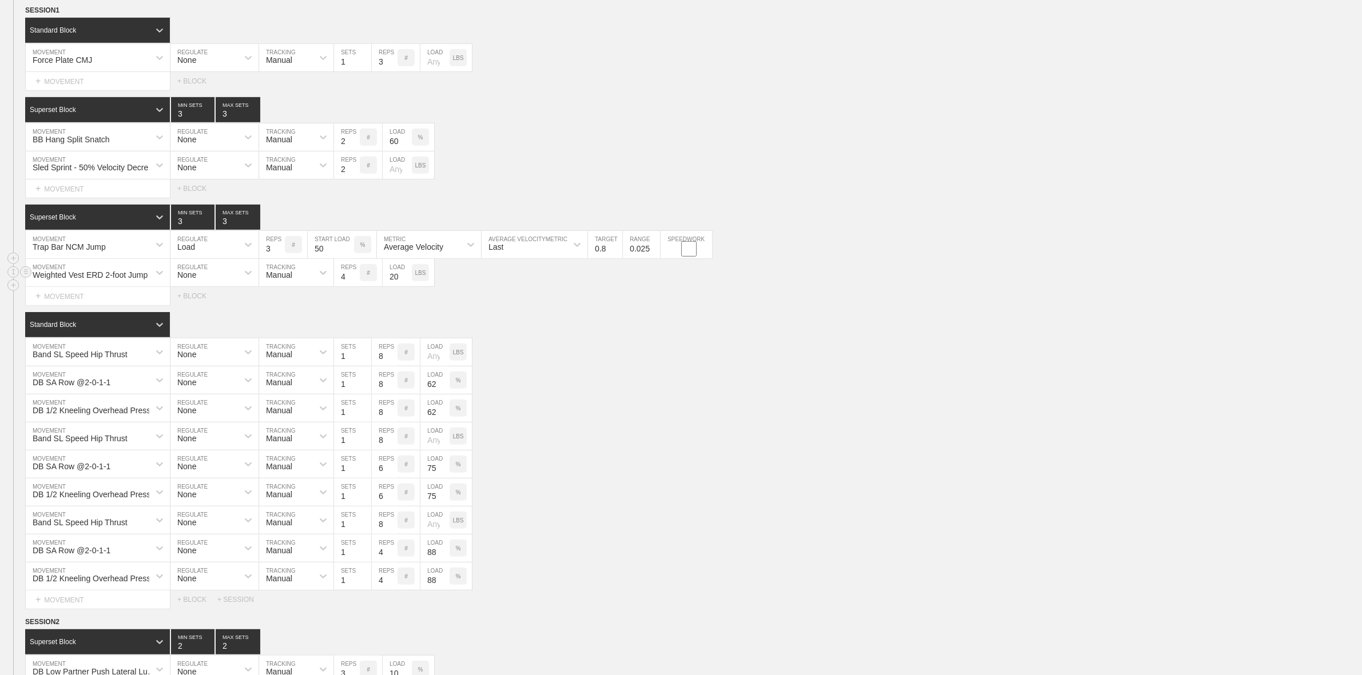
scroll to position [786, 0]
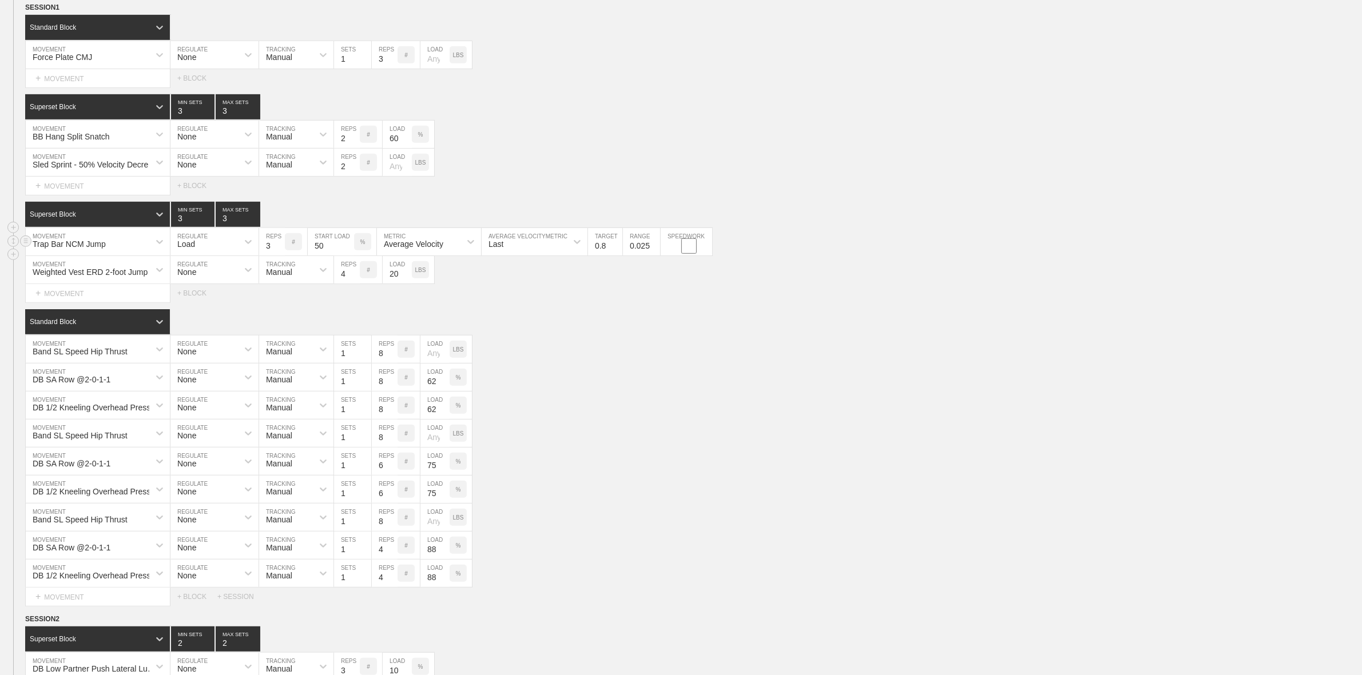
click at [192, 249] on div "Load" at bounding box center [186, 244] width 18 height 9
click at [202, 304] on div "None Load" at bounding box center [214, 281] width 88 height 43
click at [199, 282] on div "None" at bounding box center [214, 272] width 88 height 19
click at [316, 252] on div at bounding box center [323, 242] width 21 height 21
drag, startPoint x: 303, startPoint y: 307, endPoint x: 296, endPoint y: 308, distance: 7.5
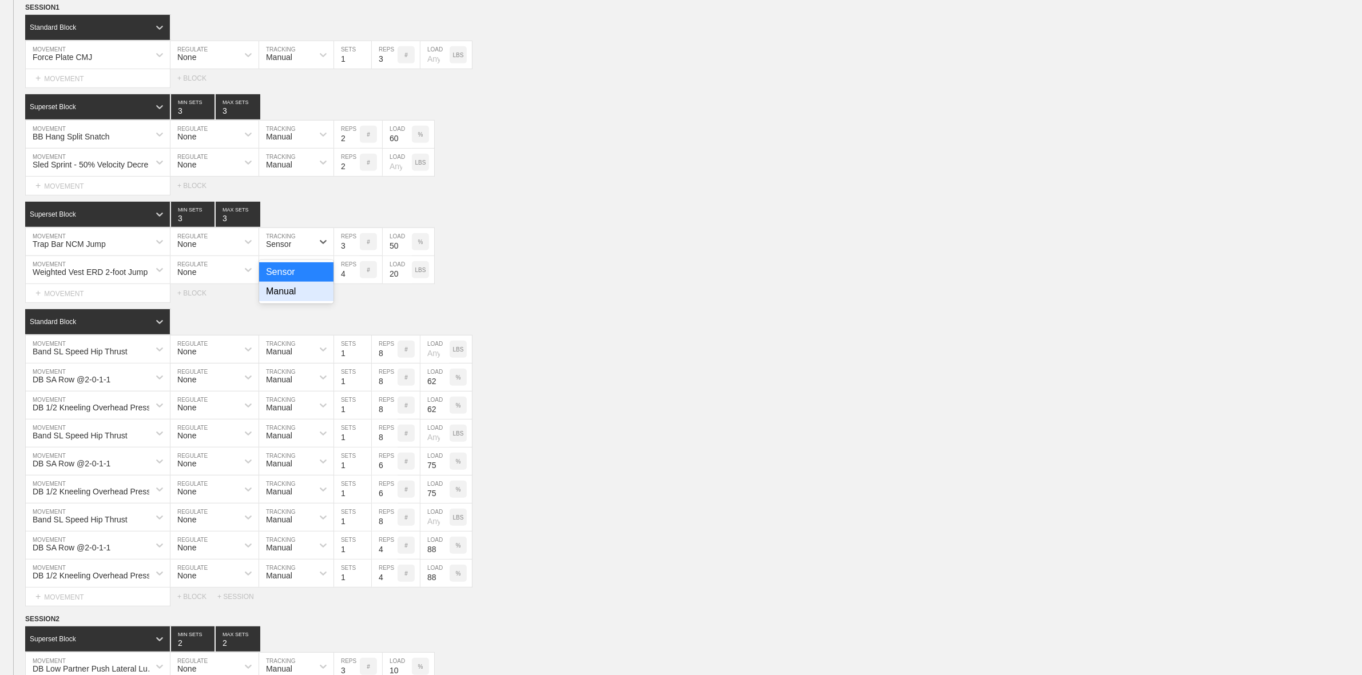
click at [301, 301] on div "Manual" at bounding box center [296, 291] width 74 height 19
click at [422, 245] on p "%" at bounding box center [420, 242] width 5 height 6
click at [423, 245] on p "KGS" at bounding box center [420, 242] width 12 height 6
click at [392, 256] on input "50" at bounding box center [397, 241] width 29 height 27
type input "88"
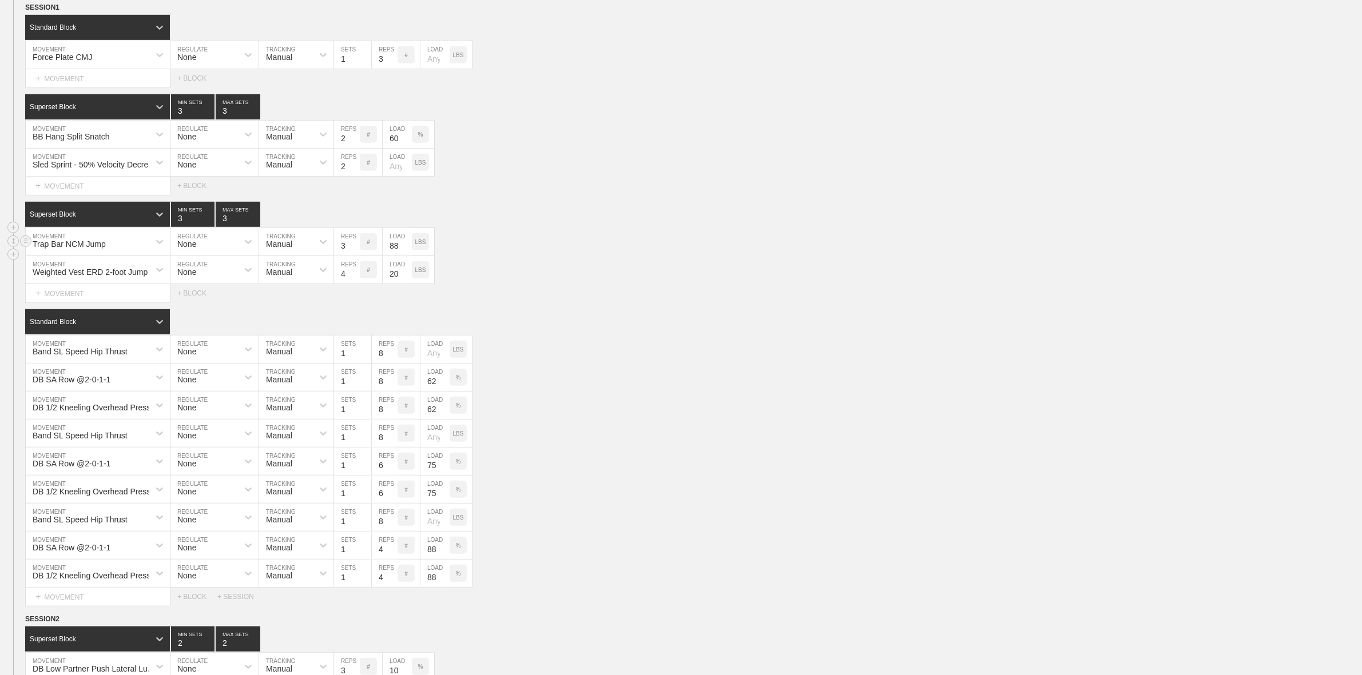
click at [643, 255] on div "Trap Bar NCM Jump MOVEMENT None REGULATE Manual TRACKING 3 REPS # 88 LOAD LBS" at bounding box center [681, 242] width 1362 height 28
drag, startPoint x: 546, startPoint y: 309, endPoint x: 529, endPoint y: 312, distance: 17.3
click at [544, 303] on div "Select... MOVEMENT + MOVEMENT + BLOCK" at bounding box center [681, 293] width 1362 height 18
